Goal: Task Accomplishment & Management: Manage account settings

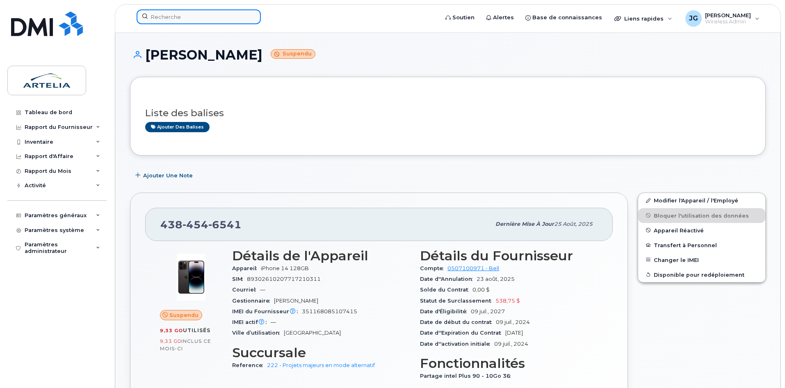
click at [209, 14] on input at bounding box center [199, 16] width 124 height 15
type input "«"
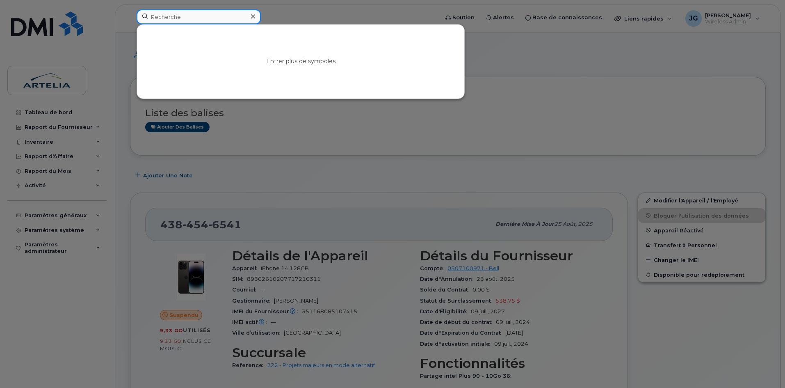
paste input "4384588654"
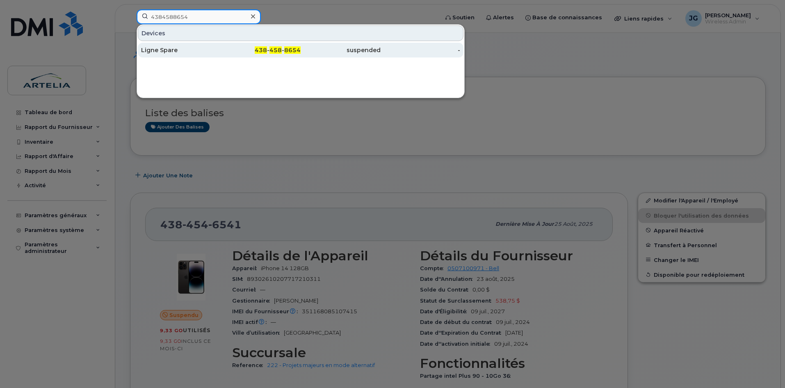
type input "4384588654"
click at [231, 50] on div "438 - 458 - 8654" at bounding box center [261, 50] width 80 height 8
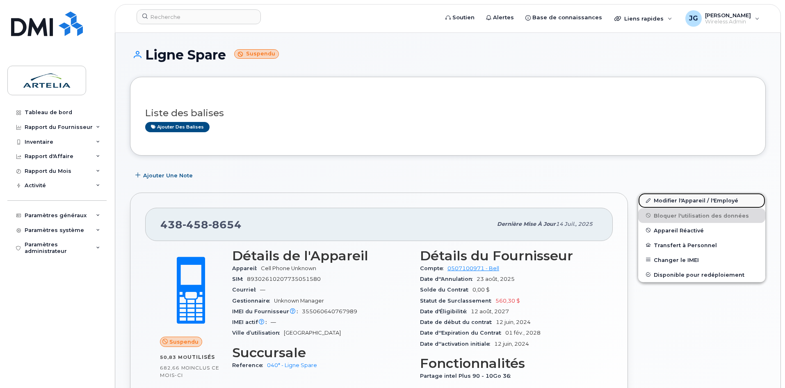
click at [696, 201] on link "Modifier l'Appareil / l'Employé" at bounding box center [702, 200] width 127 height 15
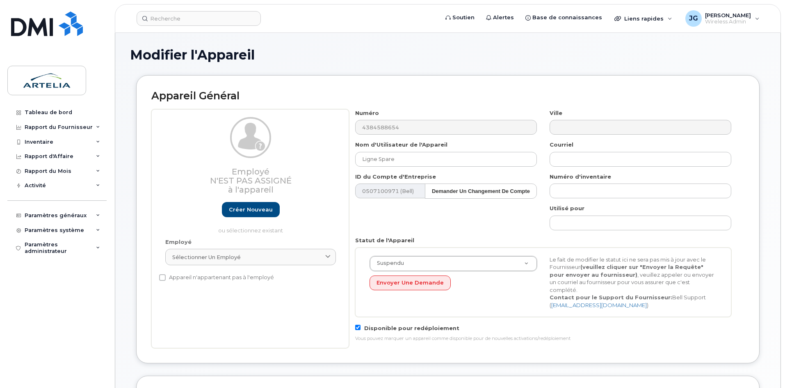
select select "29521960"
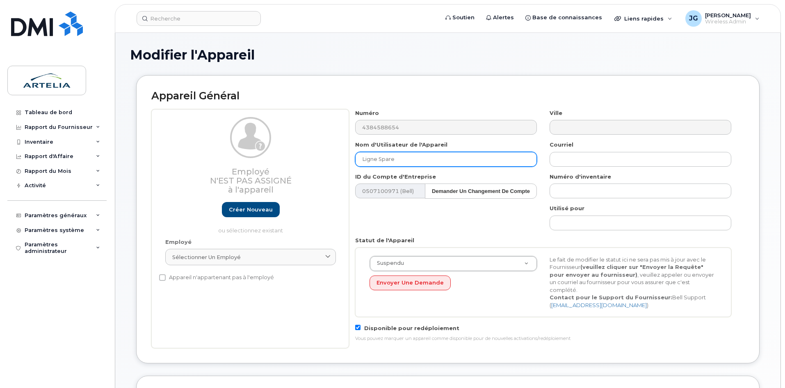
drag, startPoint x: 429, startPoint y: 162, endPoint x: 124, endPoint y: 129, distance: 306.7
click at [124, 129] on div "Modifier l'Appareil Appareil Général Employé N'est pas assigné à l'appareil Cré…" at bounding box center [448, 384] width 666 height 703
paste input "Castonguay"
click at [366, 162] on input "Castonguay" at bounding box center [446, 159] width 182 height 15
click at [364, 162] on input "Castonguay" at bounding box center [446, 159] width 182 height 15
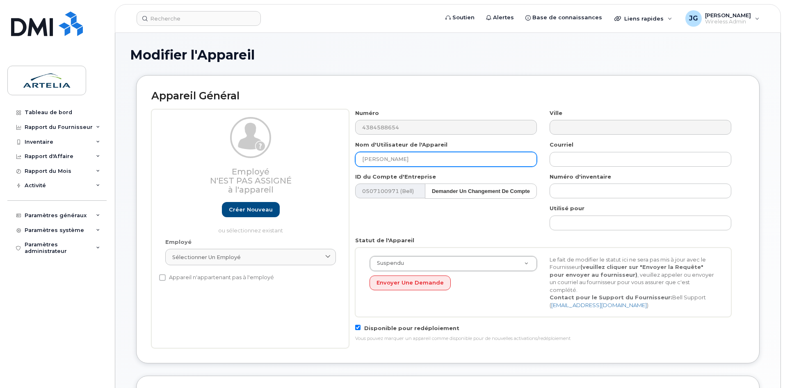
paste input "Vincent"
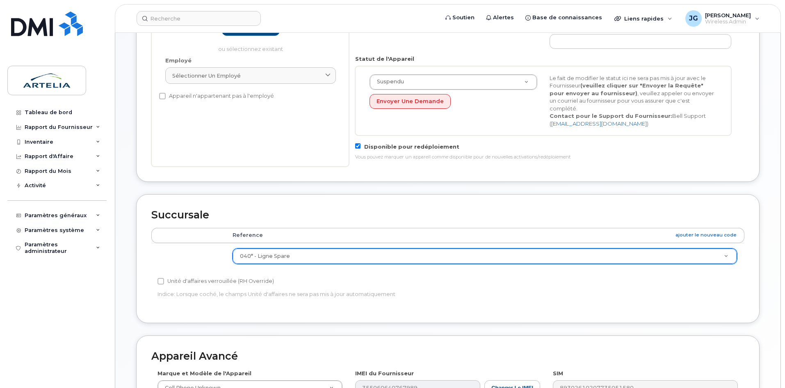
scroll to position [174, 0]
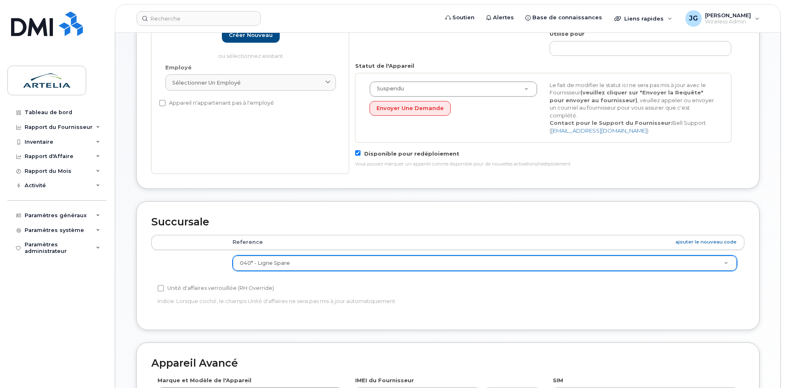
type input "[PERSON_NAME]"
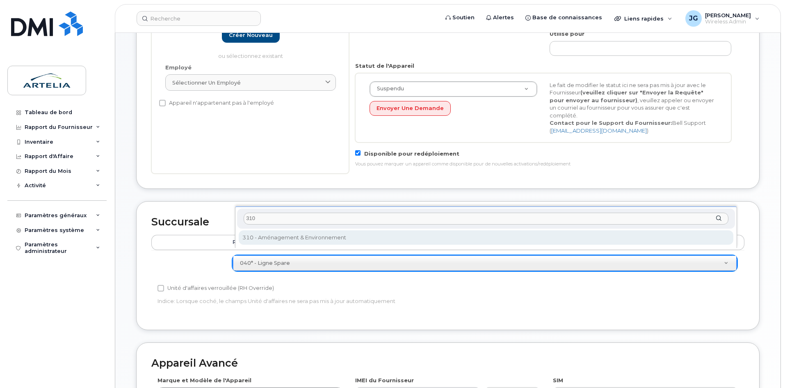
type input "310"
click at [316, 229] on div "310 310 - Aménagement & Environnement" at bounding box center [486, 226] width 502 height 41
select select "29521993"
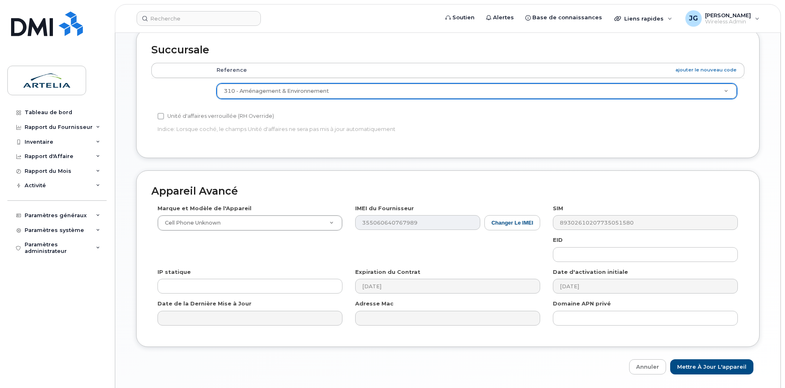
scroll to position [366, 0]
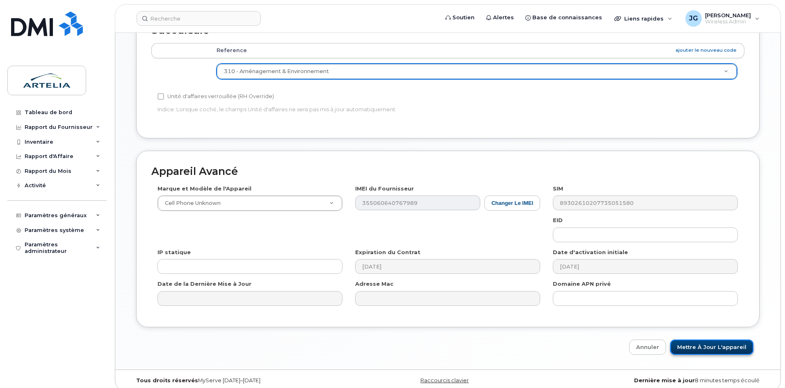
click at [739, 340] on input "Mettre à jour l'appareil" at bounding box center [712, 346] width 83 height 15
type input "Sauvegarde..."
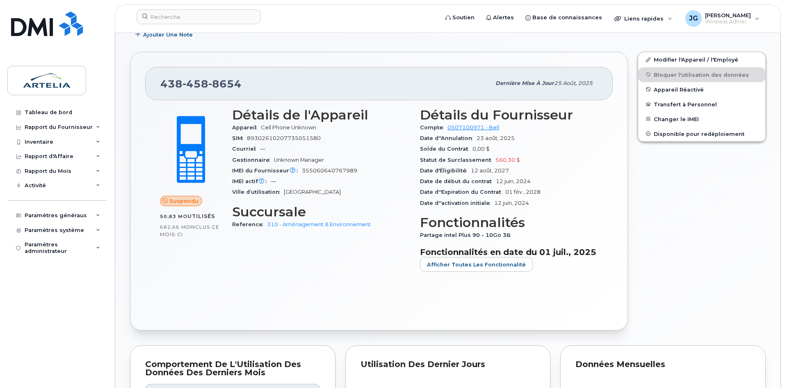
scroll to position [144, 0]
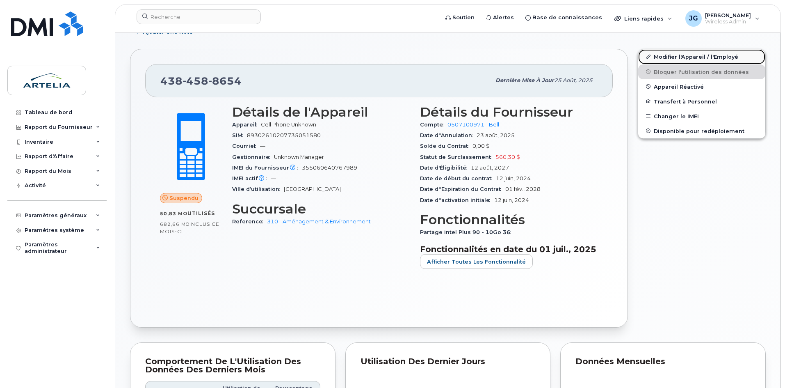
click at [701, 58] on link "Modifier l'Appareil / l'Employé" at bounding box center [702, 56] width 127 height 15
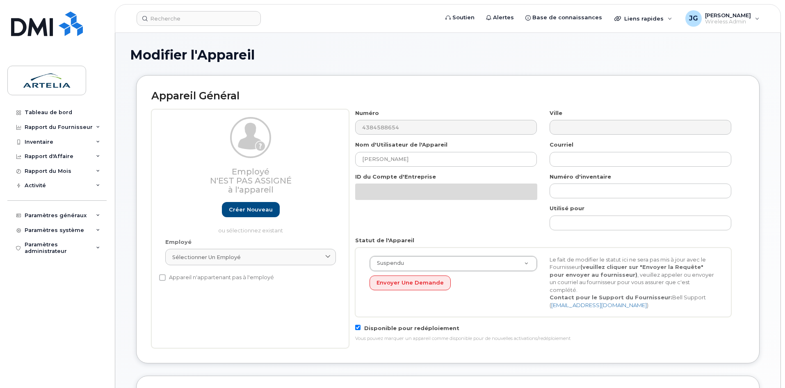
select select "29521993"
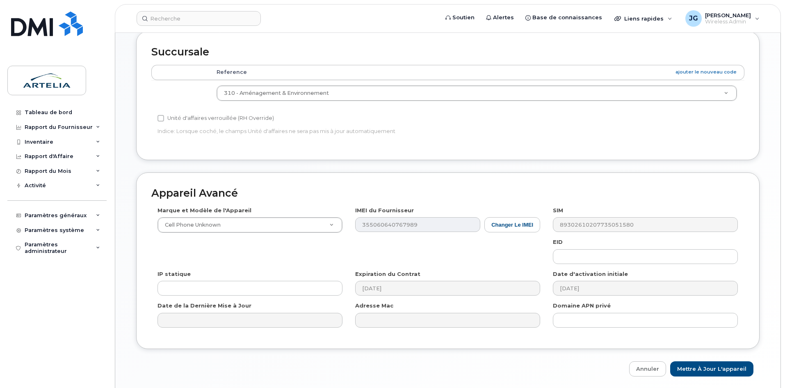
scroll to position [366, 0]
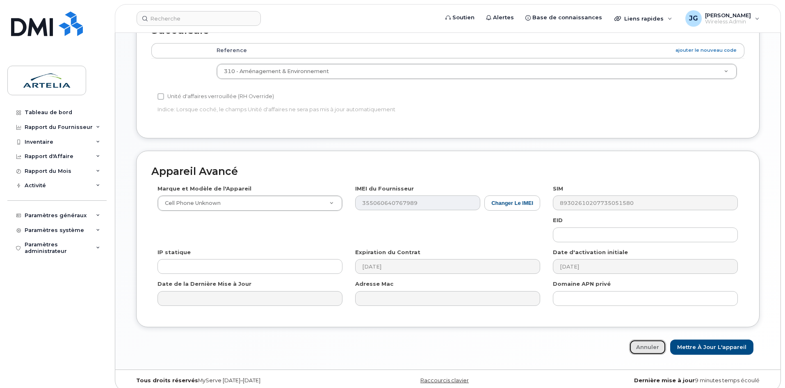
click at [664, 339] on link "Annuler" at bounding box center [648, 346] width 37 height 15
